Goal: Register for event/course

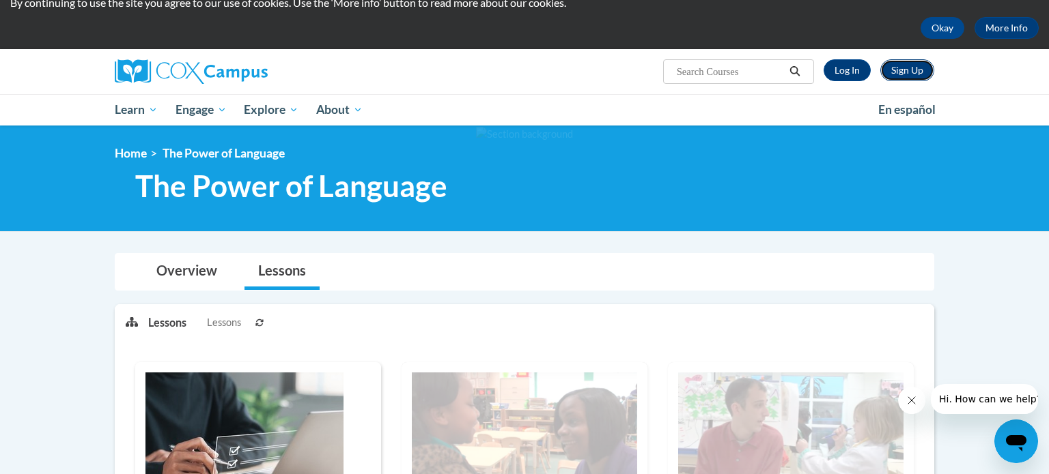
click at [898, 66] on link "Sign Up" at bounding box center [907, 70] width 54 height 22
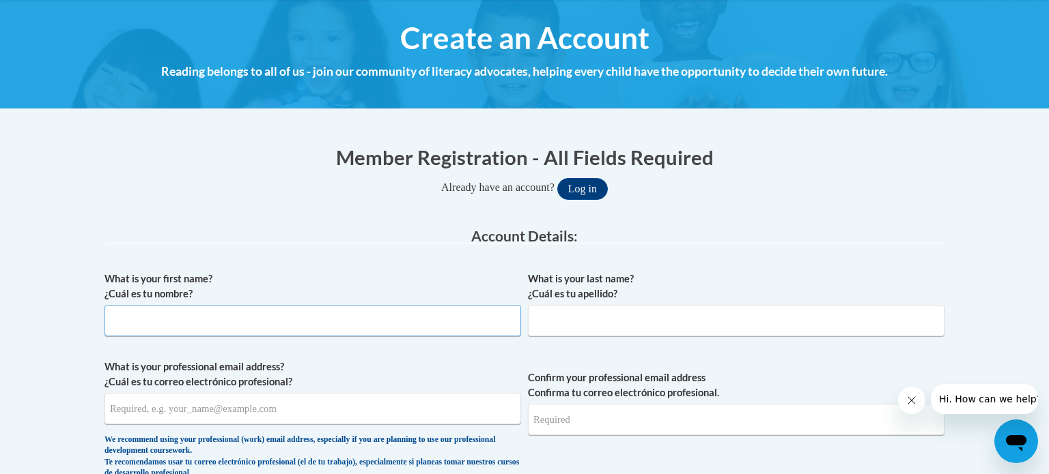
click at [171, 323] on input "What is your first name? ¿Cuál es tu nombre?" at bounding box center [312, 320] width 416 height 31
type input "Emma"
type input "Thompson"
type input "emmat9719@gmail.com"
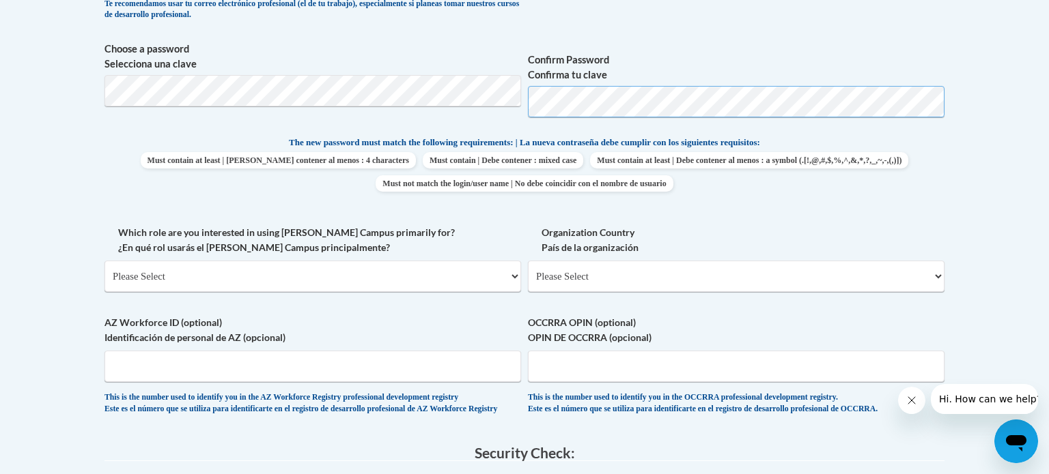
scroll to position [610, 0]
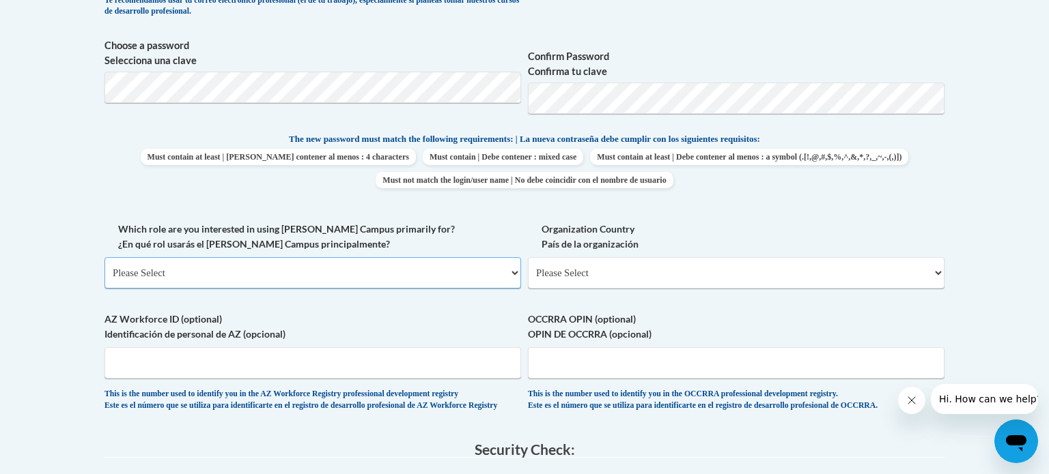
click at [272, 263] on select "Please Select College/University | Colegio/Universidad Community/Nonprofit Part…" at bounding box center [312, 272] width 416 height 31
select select "fbf2d438-af2f-41f8-98f1-81c410e29de3"
click at [104, 257] on select "Please Select College/University | Colegio/Universidad Community/Nonprofit Part…" at bounding box center [312, 272] width 416 height 31
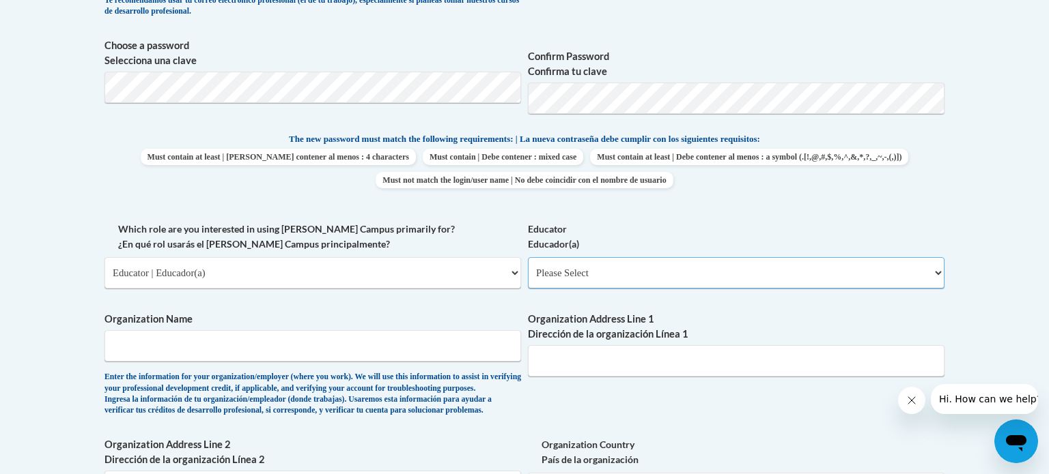
click at [607, 276] on select "Please Select Early Learning/Daycare Teacher/Family Home Care Provider | Maestr…" at bounding box center [736, 272] width 416 height 31
select select "6732b29e-f5f4-40e4-a595-7dafd2b8fb29"
click at [528, 257] on select "Please Select Early Learning/Daycare Teacher/Family Home Care Provider | Maestr…" at bounding box center [736, 272] width 416 height 31
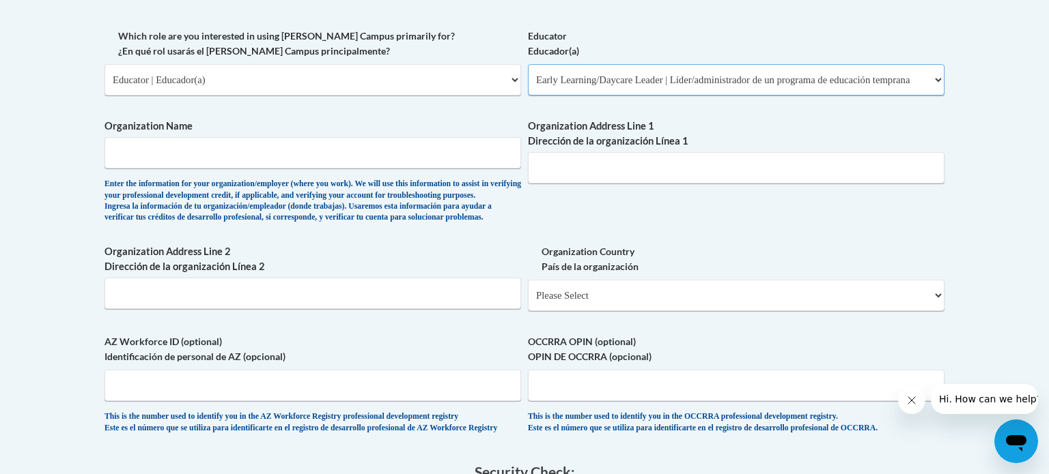
scroll to position [805, 0]
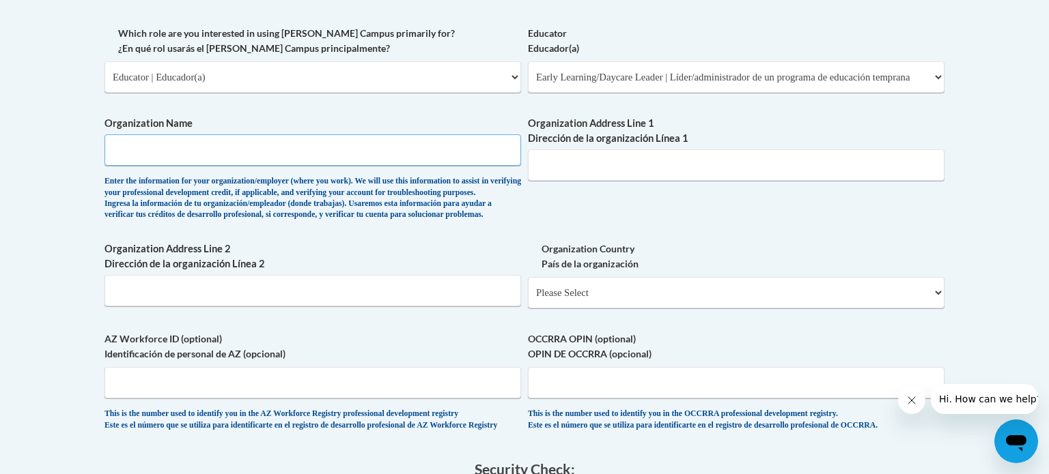
click at [406, 158] on input "Organization Name" at bounding box center [312, 149] width 416 height 31
type input "Mini Mustang Corral-New Haven School"
click at [599, 156] on input "Organization Address Line 1 Dirección de la organización Línea 1" at bounding box center [736, 164] width 416 height 31
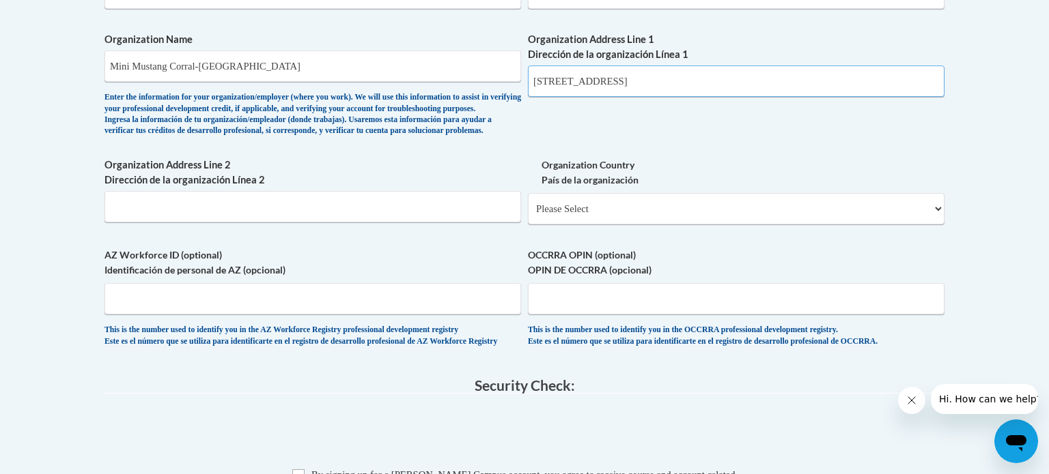
scroll to position [892, 0]
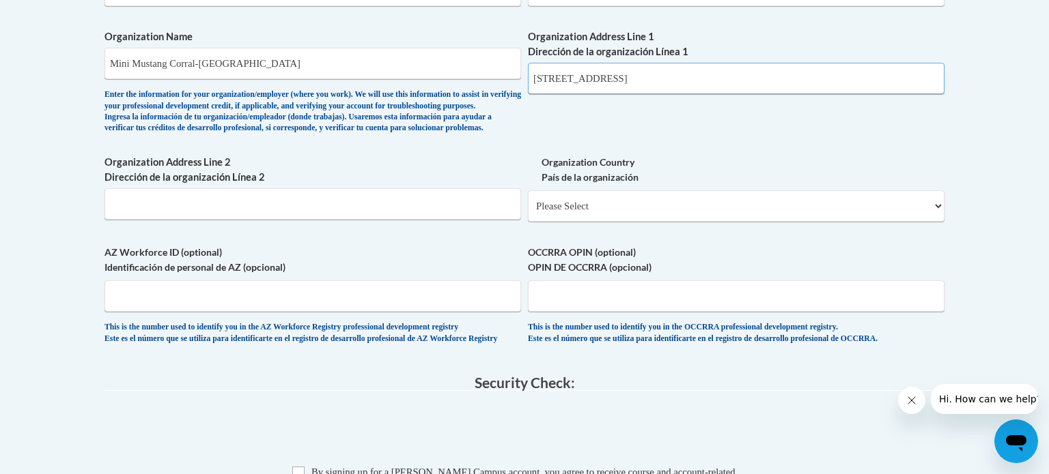
type input "489 High St, New Haven Ky"
click at [632, 222] on select "Please Select United States | Estados Unidos Outside of the United States | Fue…" at bounding box center [736, 205] width 416 height 31
select select "ad49bcad-a171-4b2e-b99c-48b446064914"
click at [528, 212] on select "Please Select United States | Estados Unidos Outside of the United States | Fue…" at bounding box center [736, 205] width 416 height 31
select select
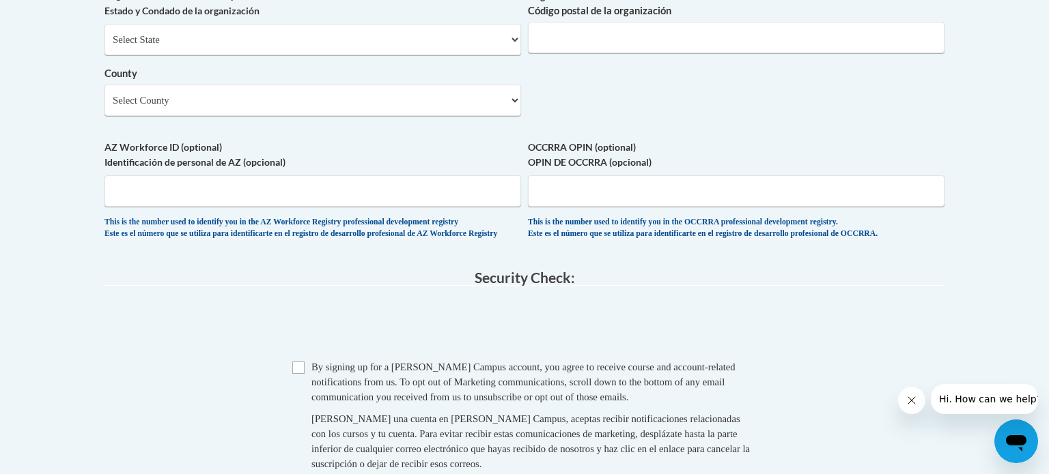
scroll to position [907, 0]
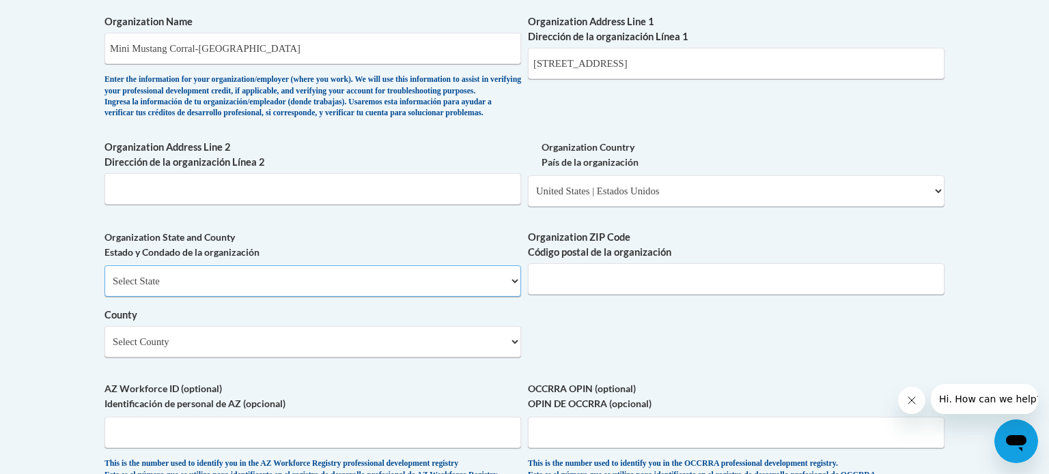
click at [436, 297] on select "Select State Alabama Alaska Arizona Arkansas California Colorado Connecticut De…" at bounding box center [312, 281] width 416 height 31
select select "Kentucky"
click at [104, 287] on select "Select State Alabama Alaska Arizona Arkansas California Colorado Connecticut De…" at bounding box center [312, 281] width 416 height 31
click at [588, 295] on input "Organization ZIP Code Código postal de la organización" at bounding box center [736, 278] width 416 height 31
type input "40051"
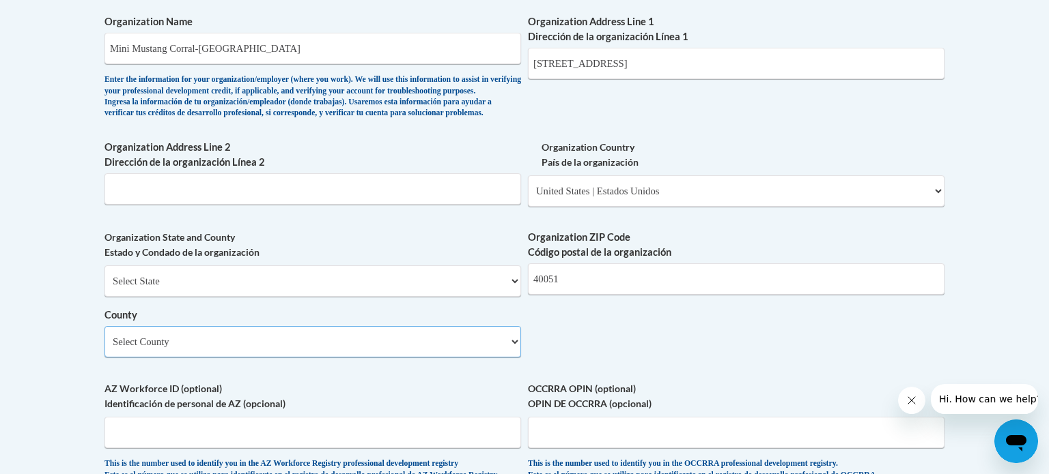
click at [313, 358] on select "Select County Adair Allen Anderson Ballard Barren Bath Bell Boone Bourbon Boyd …" at bounding box center [312, 341] width 416 height 31
select select "Nelson"
click at [104, 348] on select "Select County Adair Allen Anderson Ballard Barren Bath Bell Boone Bourbon Boyd …" at bounding box center [312, 341] width 416 height 31
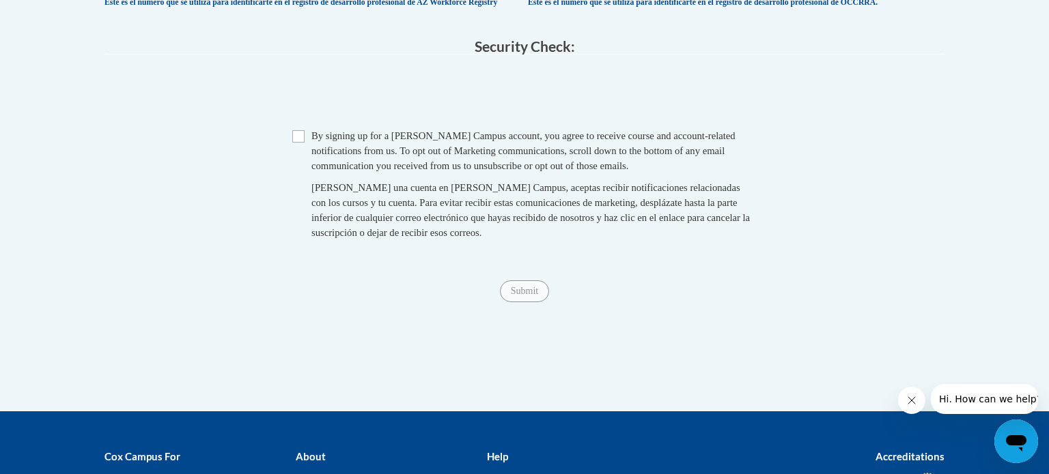
scroll to position [1382, 0]
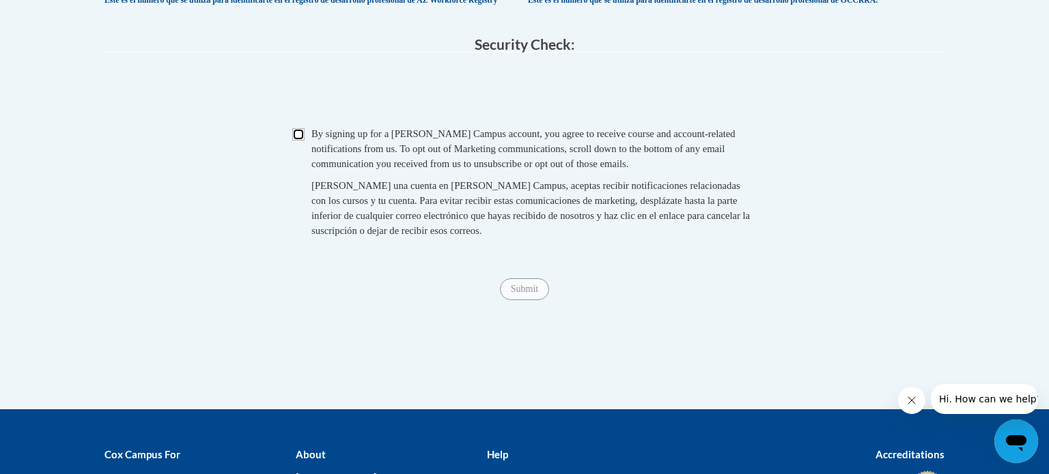
click at [296, 141] on input "Checkbox" at bounding box center [298, 134] width 12 height 12
checkbox input "true"
click at [538, 300] on input "Submit" at bounding box center [524, 290] width 49 height 22
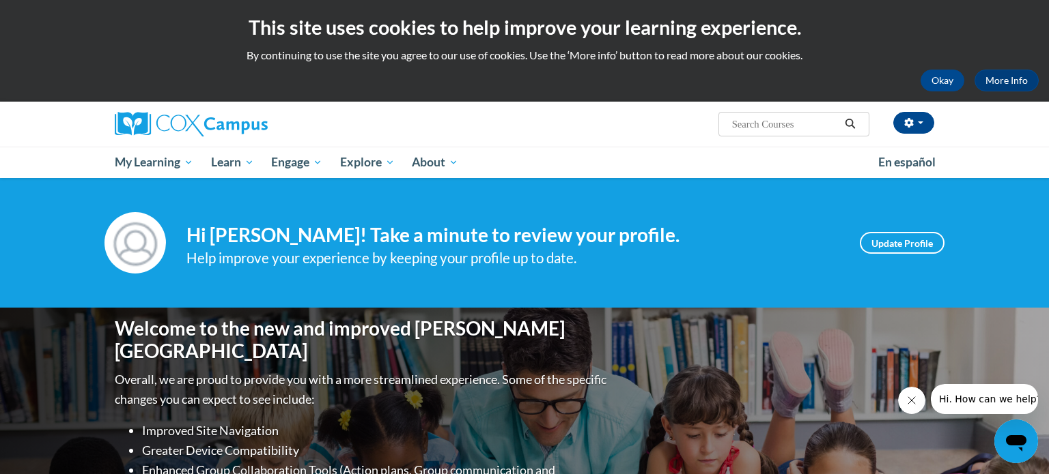
click at [793, 128] on input "Search..." at bounding box center [784, 124] width 109 height 16
type input "The power of"
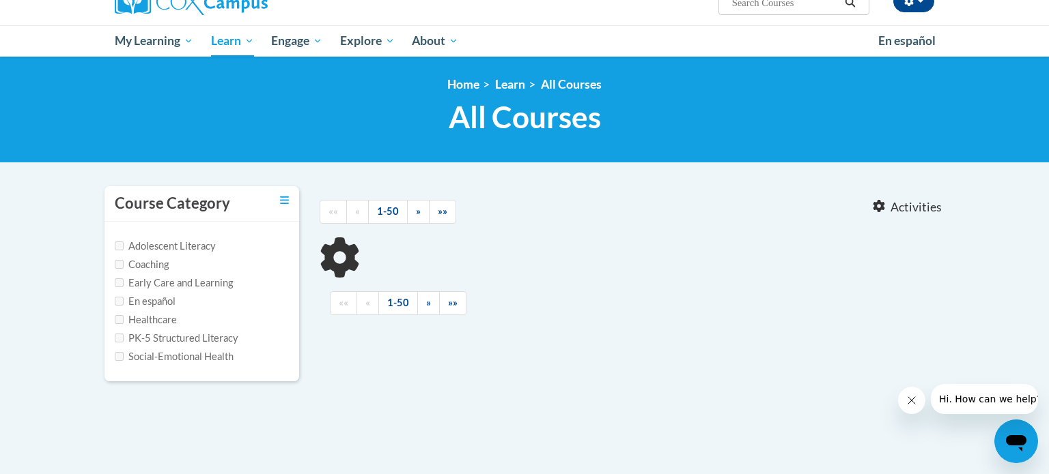
type input "The power of"
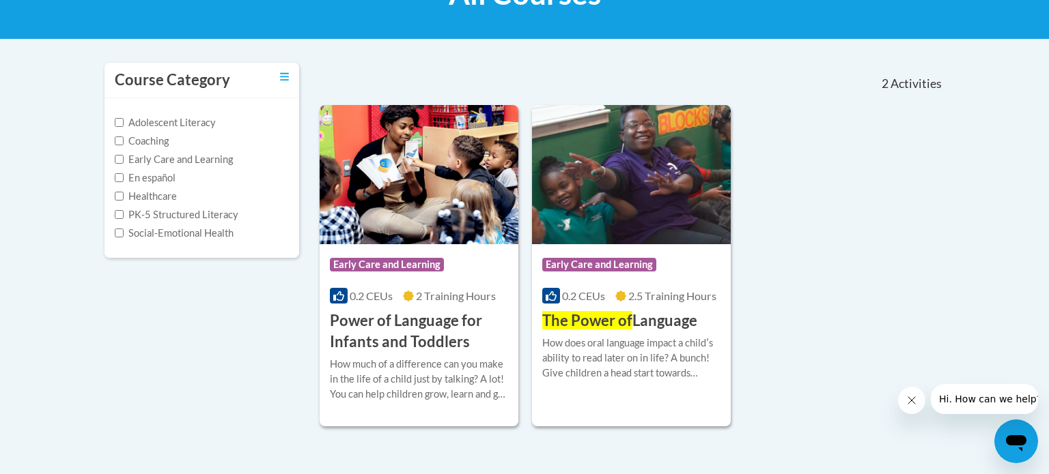
scroll to position [246, 0]
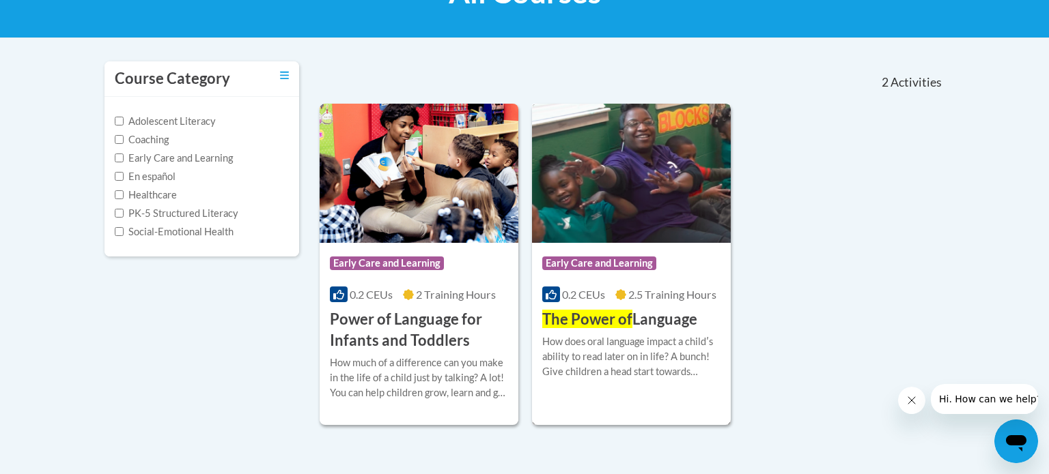
click at [683, 325] on h3 "The Power of Language" at bounding box center [619, 319] width 155 height 21
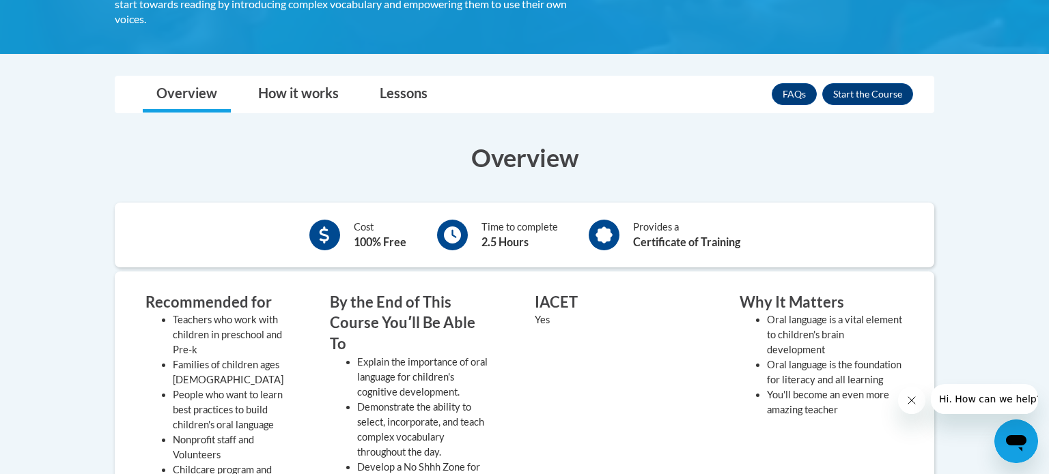
scroll to position [308, 0]
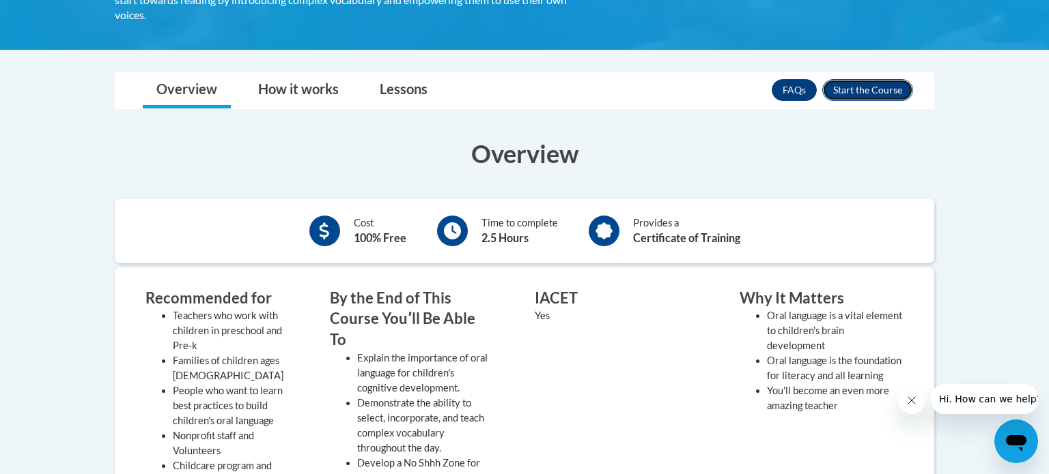
click at [851, 96] on button "Enroll" at bounding box center [867, 90] width 91 height 22
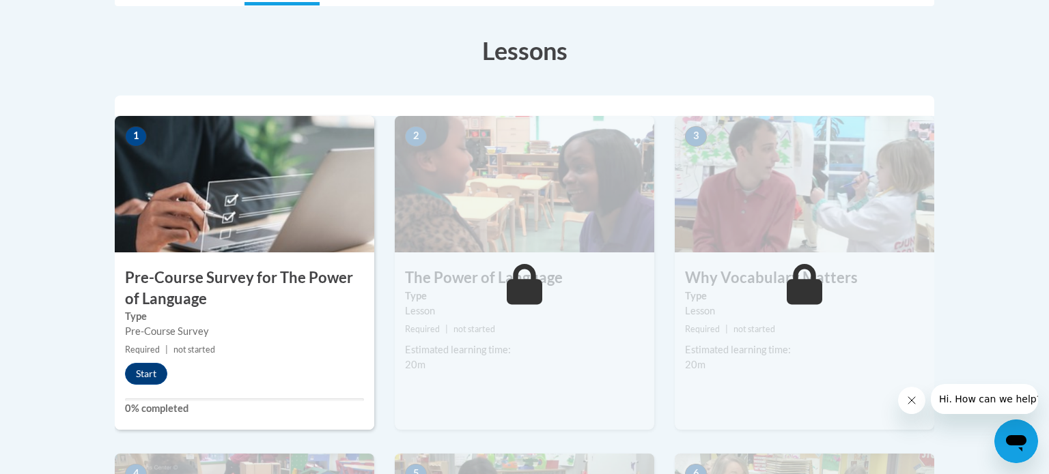
scroll to position [364, 0]
click at [162, 373] on button "Start" at bounding box center [146, 373] width 42 height 22
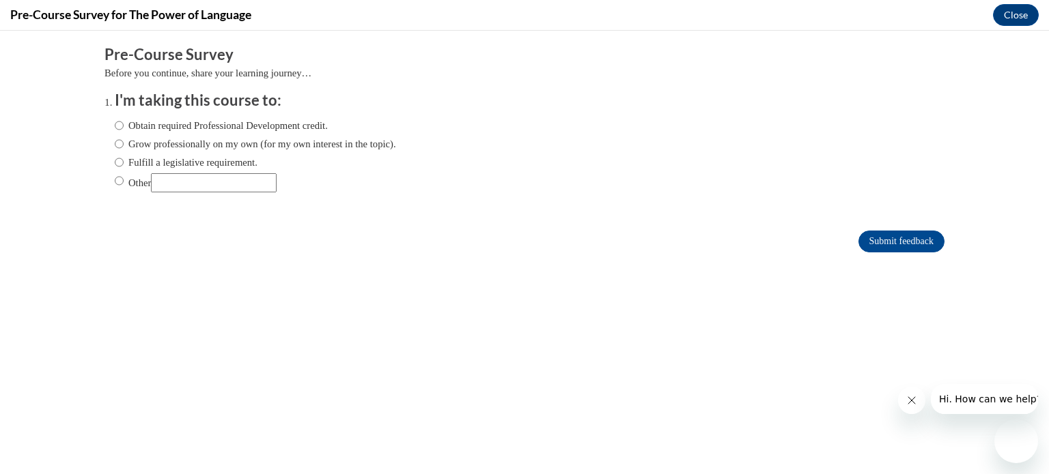
scroll to position [0, 0]
click at [162, 128] on label "Obtain required Professional Development credit." at bounding box center [221, 125] width 213 height 15
click at [124, 128] on input "Obtain required Professional Development credit." at bounding box center [119, 125] width 9 height 15
radio input "true"
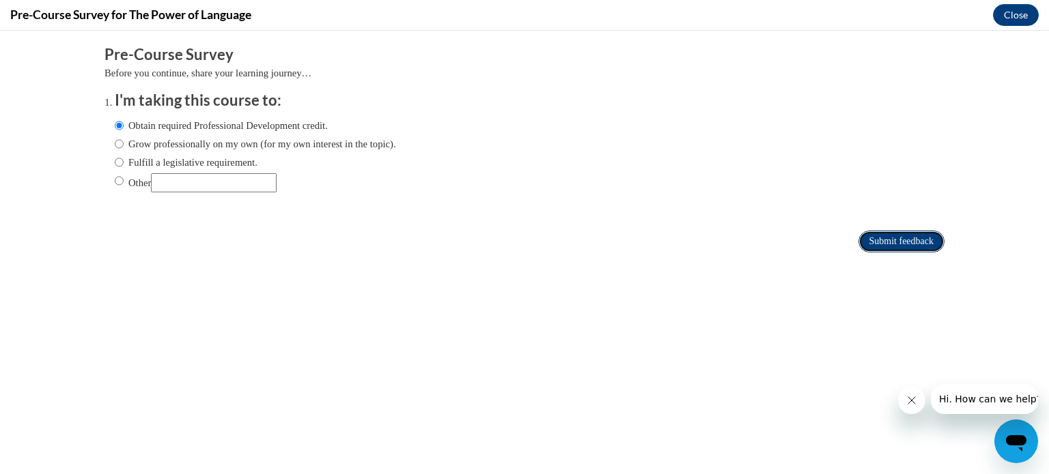
click at [913, 244] on input "Submit feedback" at bounding box center [901, 242] width 86 height 22
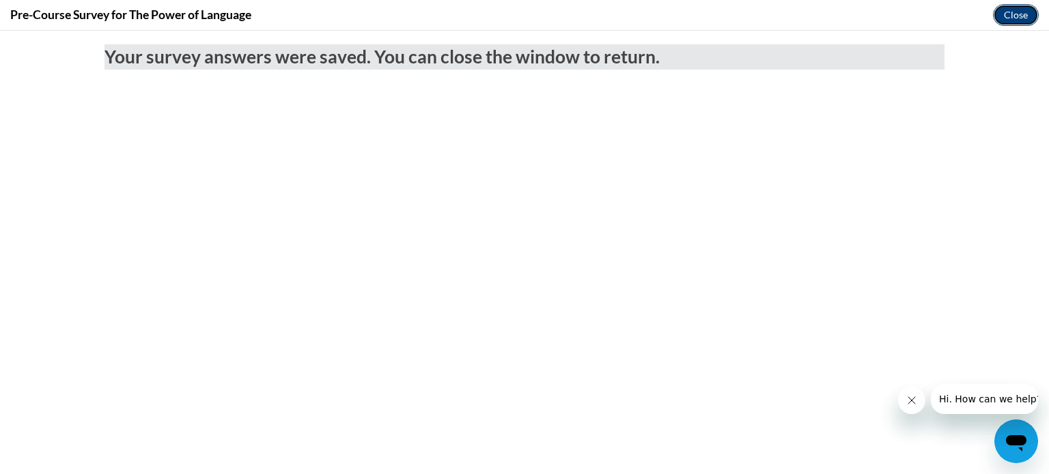
click at [1018, 8] on button "Close" at bounding box center [1016, 15] width 46 height 22
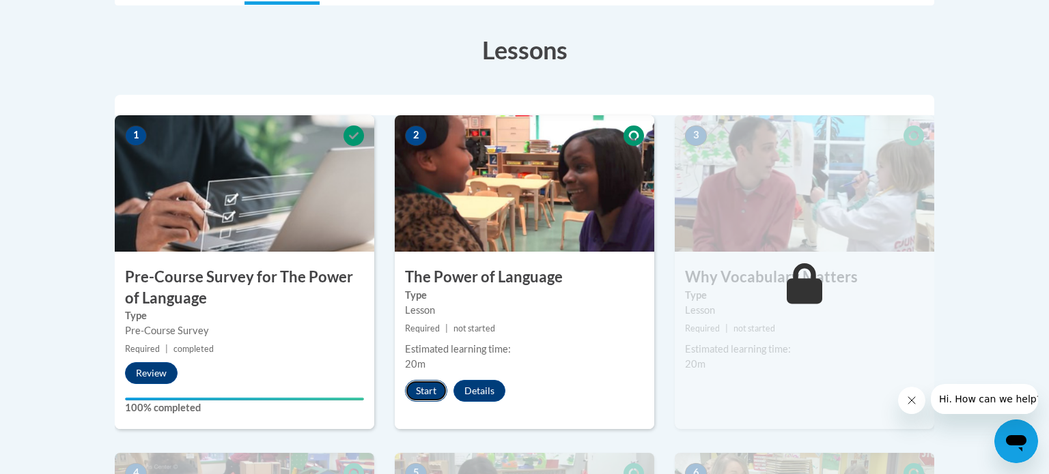
click at [424, 394] on button "Start" at bounding box center [426, 391] width 42 height 22
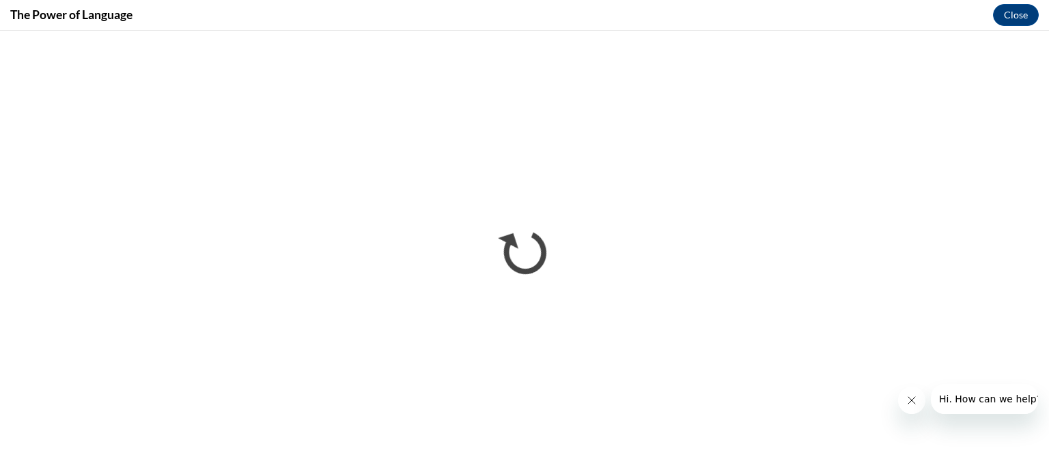
click at [903, 386] on div at bounding box center [968, 399] width 140 height 30
click at [909, 391] on button "Close message from company" at bounding box center [911, 400] width 27 height 27
